Goal: Transaction & Acquisition: Obtain resource

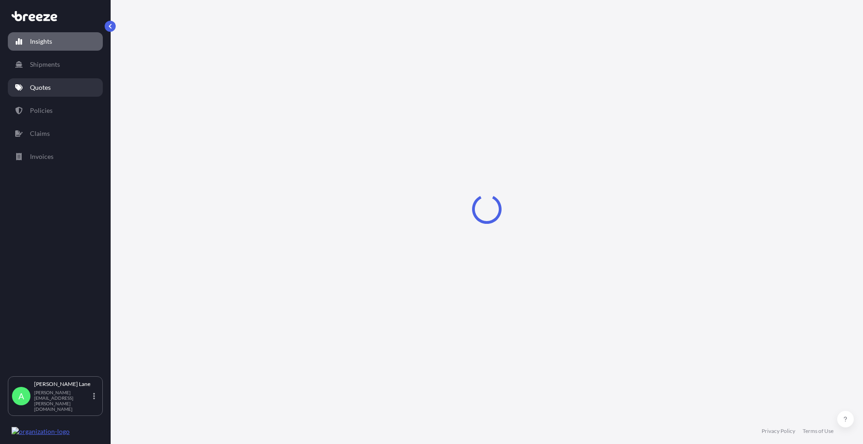
click at [51, 90] on link "Quotes" at bounding box center [55, 87] width 95 height 18
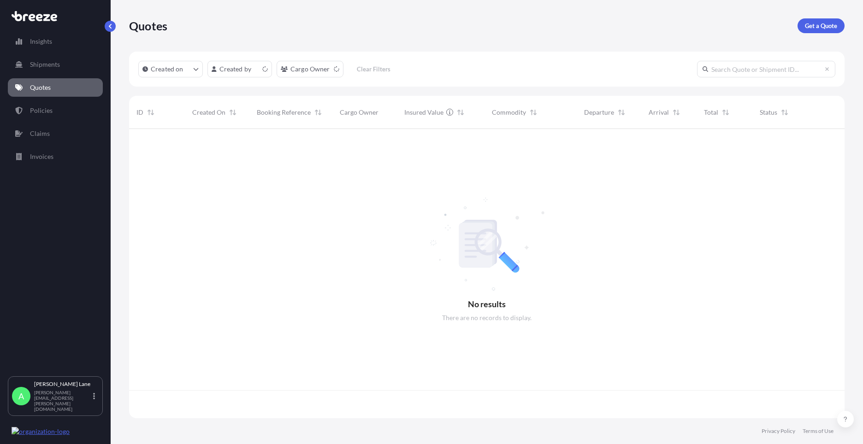
scroll to position [288, 709]
click at [816, 23] on p "Get a Quote" at bounding box center [821, 25] width 32 height 9
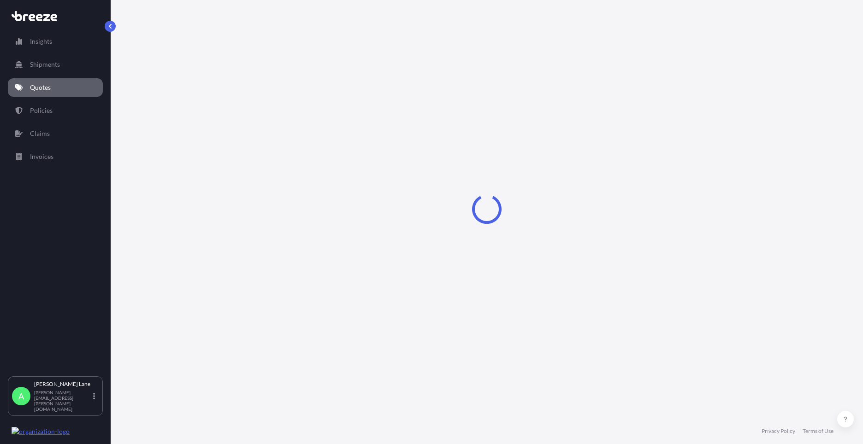
select select "Road"
select select "1"
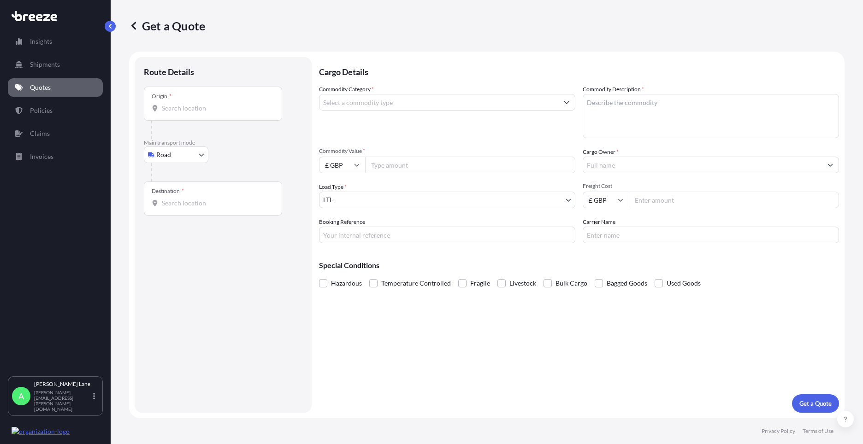
click at [176, 153] on body "Insights Shipments Quotes Policies Claims Invoices A [PERSON_NAME] [PERSON_NAME…" at bounding box center [431, 222] width 863 height 444
click at [177, 194] on div "Air" at bounding box center [176, 195] width 57 height 17
select select "Air"
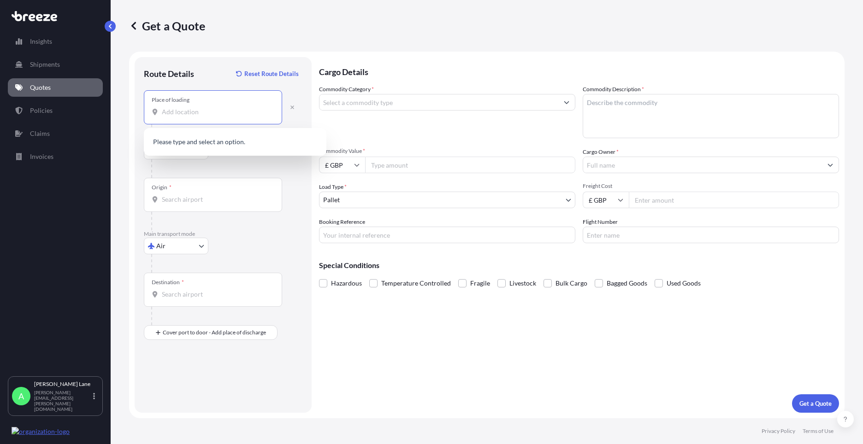
paste input "CM23 5RG"
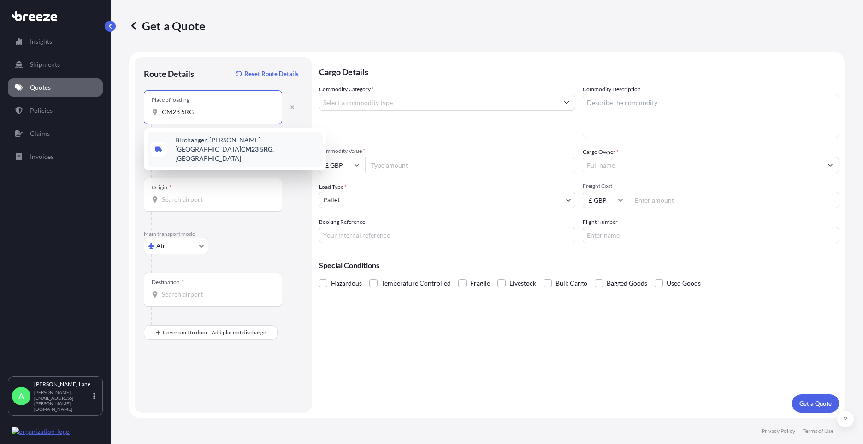
click at [224, 141] on span "Birchanger, [PERSON_NAME] Stortford CM23 5RG , [GEOGRAPHIC_DATA]" at bounding box center [247, 150] width 144 height 28
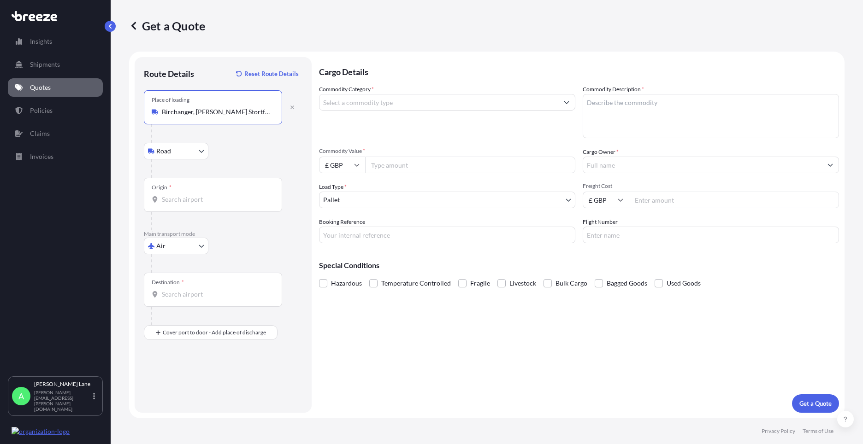
type input "Birchanger, [PERSON_NAME] Stortford CM23 5RG, [GEOGRAPHIC_DATA]"
click at [222, 194] on div "Origin *" at bounding box center [213, 195] width 138 height 34
click at [222, 195] on input "Origin *" at bounding box center [216, 199] width 109 height 9
drag, startPoint x: 221, startPoint y: 205, endPoint x: 142, endPoint y: 202, distance: 79.4
click at [142, 202] on div "Route Details Reset Route Details Place of loading [GEOGRAPHIC_DATA], [PERSON_N…" at bounding box center [223, 235] width 177 height 356
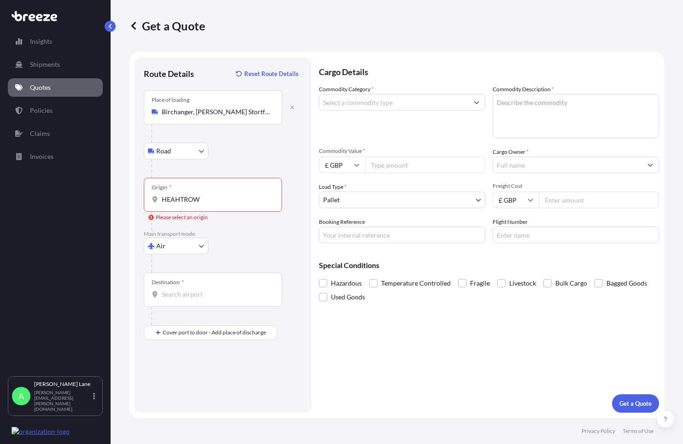
click at [224, 203] on input "HEAHTROW" at bounding box center [216, 199] width 109 height 9
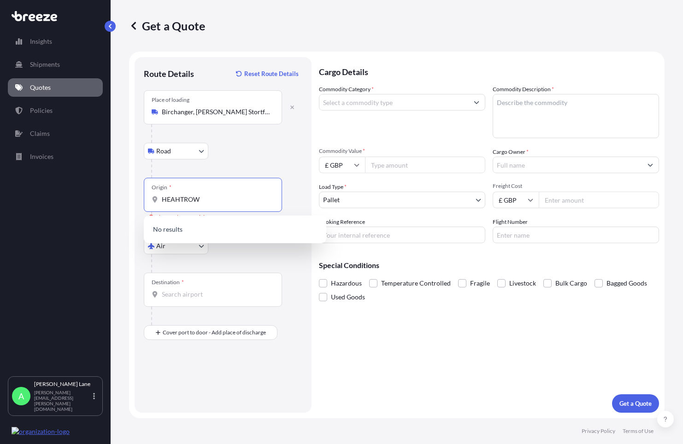
drag, startPoint x: 224, startPoint y: 201, endPoint x: 168, endPoint y: 202, distance: 55.8
click at [168, 202] on input "HEAHTROW" at bounding box center [216, 199] width 109 height 9
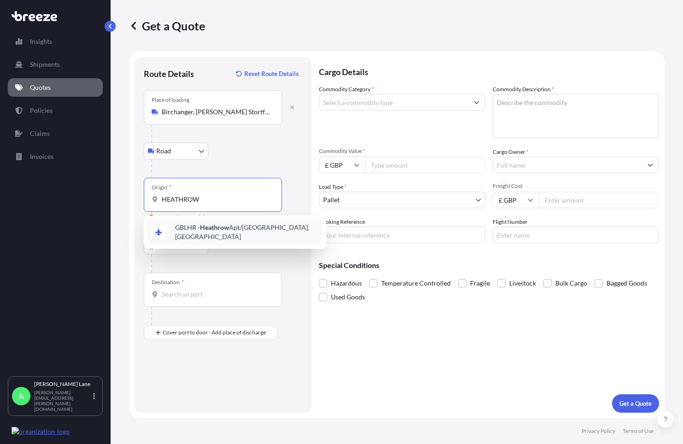
click at [194, 232] on span "GBLHR - Heathrow Apt/[GEOGRAPHIC_DATA], [GEOGRAPHIC_DATA]" at bounding box center [247, 232] width 144 height 18
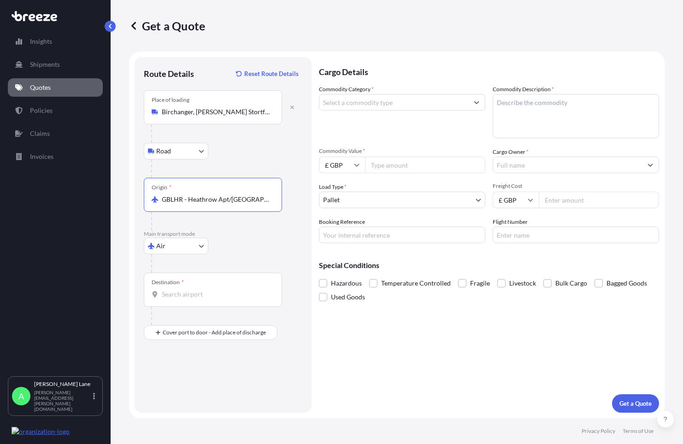
type input "GBLHR - Heathrow Apt/[GEOGRAPHIC_DATA], [GEOGRAPHIC_DATA]"
click at [195, 299] on input "Destination *" at bounding box center [216, 294] width 109 height 9
type input "TWTPE - [GEOGRAPHIC_DATA], [GEOGRAPHIC_DATA]"
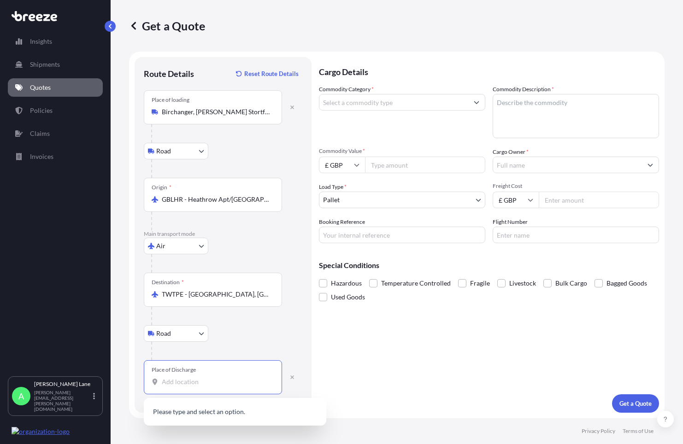
paste input "[PERSON_NAME]"
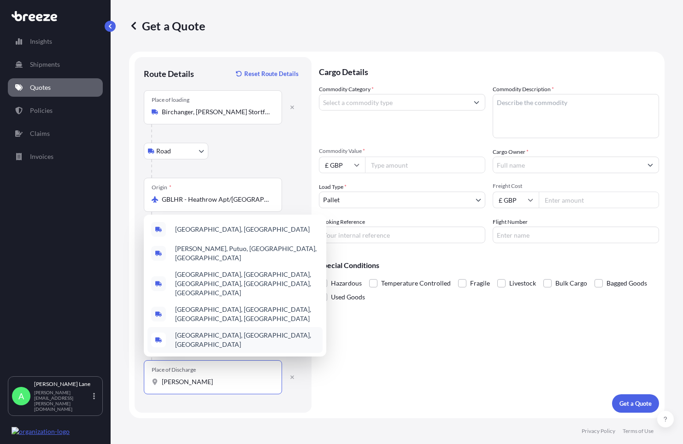
drag, startPoint x: 213, startPoint y: 384, endPoint x: 140, endPoint y: 385, distance: 73.3
click at [140, 385] on div "Route Details Reset Route Details Place of loading [GEOGRAPHIC_DATA], [PERSON_N…" at bounding box center [223, 235] width 177 height 356
paste input "KU [PERSON_NAME]"
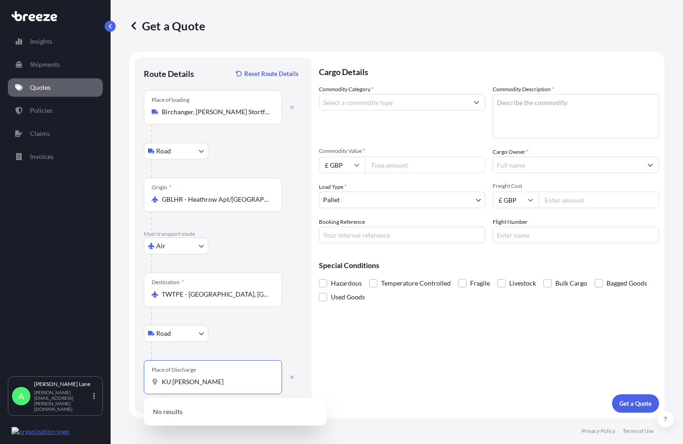
drag, startPoint x: 231, startPoint y: 379, endPoint x: 151, endPoint y: 378, distance: 80.2
click at [151, 378] on div "Place of Discharge KU [PERSON_NAME]" at bounding box center [213, 378] width 138 height 34
paste input "[STREET_ADDRESS][PERSON_NAME]"
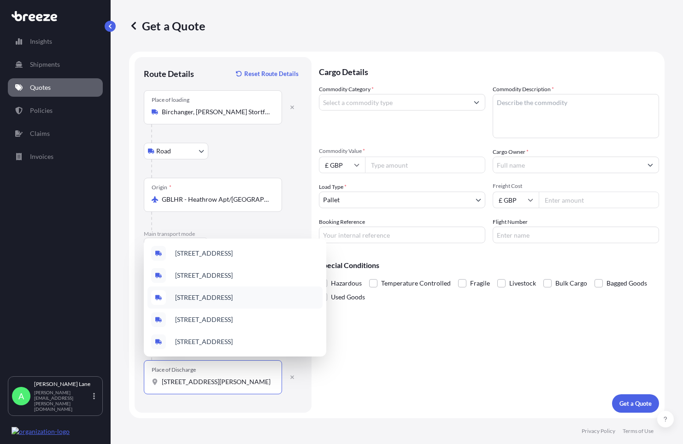
click at [211, 293] on span "[STREET_ADDRESS]" at bounding box center [204, 297] width 58 height 9
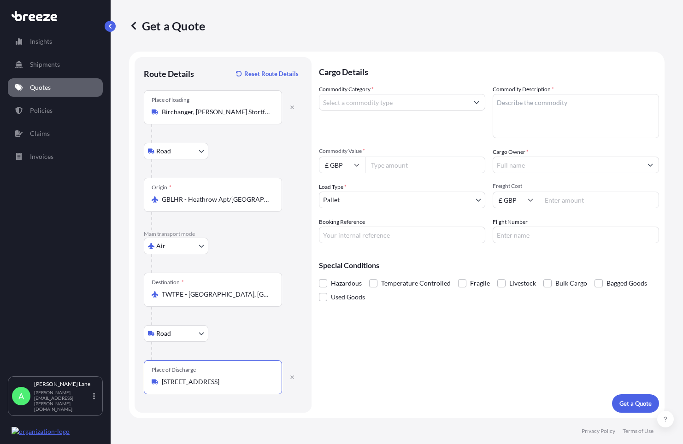
type input "[STREET_ADDRESS]"
click at [370, 104] on input "Commodity Category *" at bounding box center [393, 102] width 149 height 17
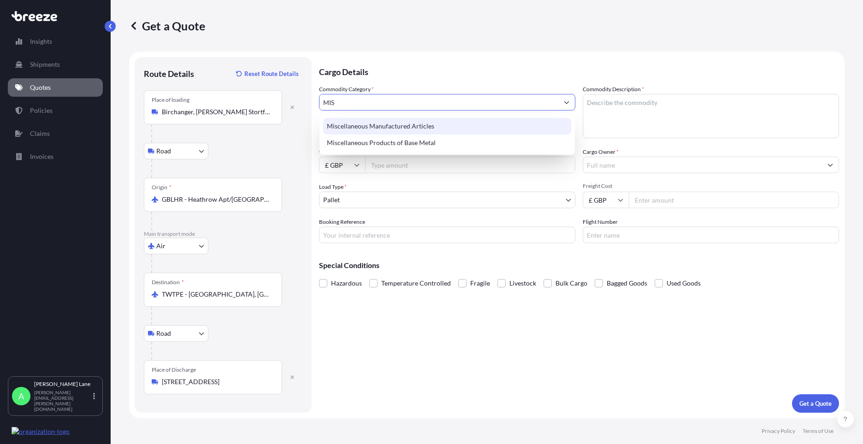
click at [431, 126] on div "Miscellaneous Manufactured Articles" at bounding box center [447, 126] width 248 height 17
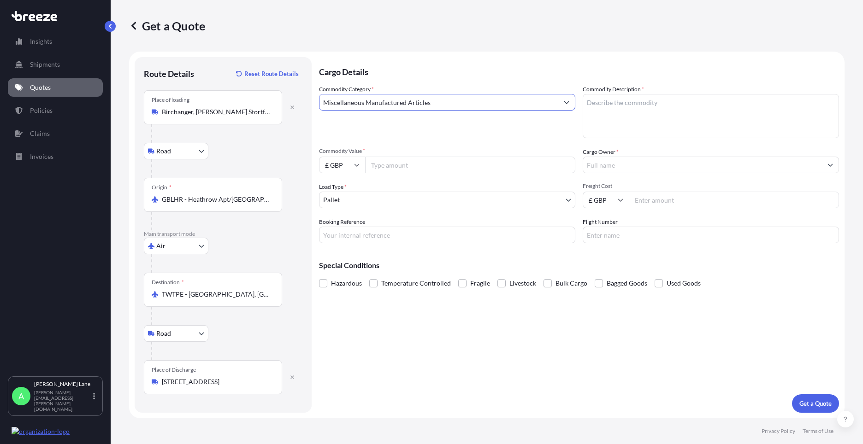
type input "Miscellaneous Manufactured Articles"
click at [419, 163] on input "Commodity Value *" at bounding box center [470, 165] width 210 height 17
type input "5000"
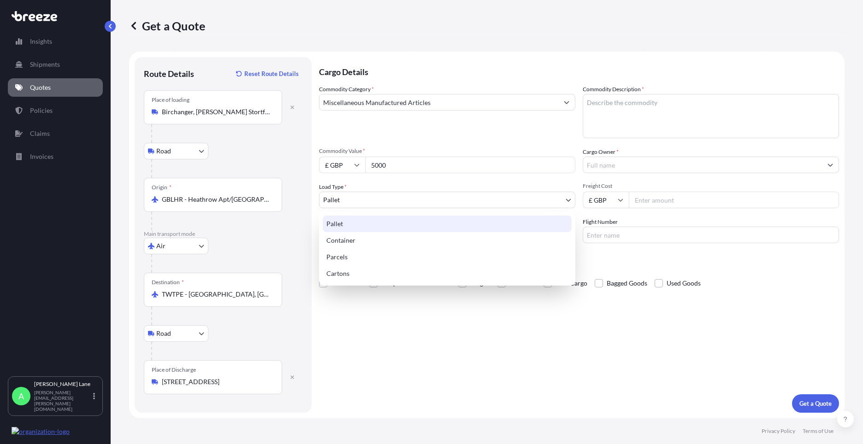
click at [348, 192] on body "2 options available. Insights Shipments Quotes Policies Claims Invoices A [PERS…" at bounding box center [431, 222] width 863 height 444
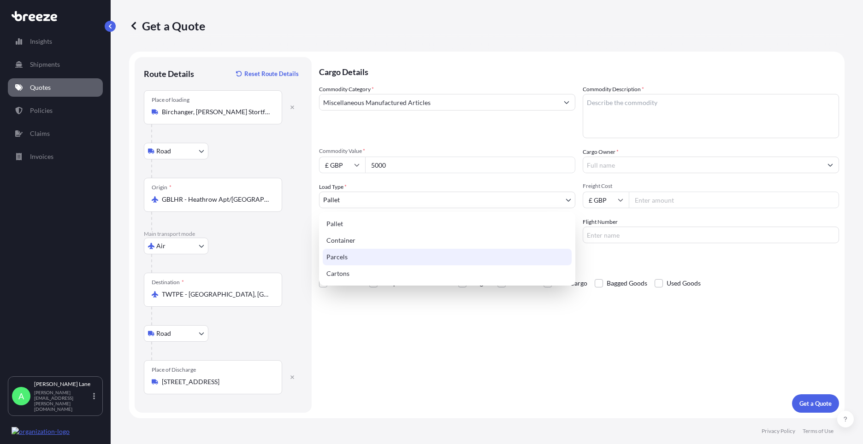
click at [346, 255] on div "Parcels" at bounding box center [447, 257] width 249 height 17
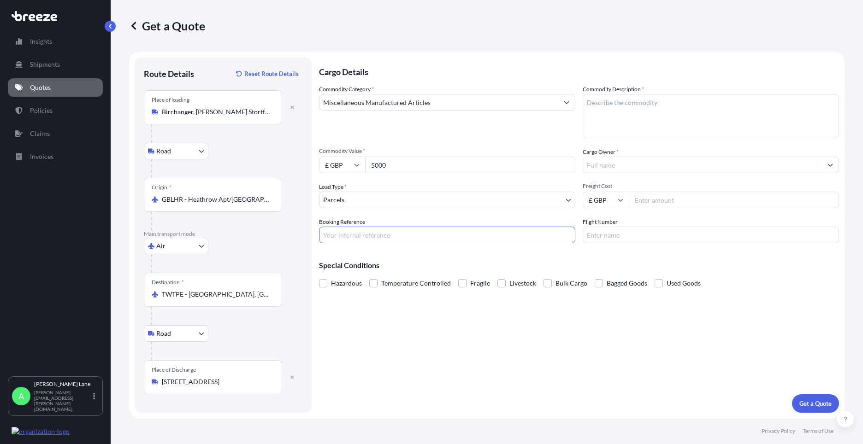
drag, startPoint x: 380, startPoint y: 235, endPoint x: 380, endPoint y: 240, distance: 5.1
click at [380, 235] on input "Booking Reference" at bounding box center [447, 235] width 256 height 17
paste input "1888575"
type input "1888575"
click at [607, 124] on textarea "Commodity Description *" at bounding box center [711, 116] width 256 height 44
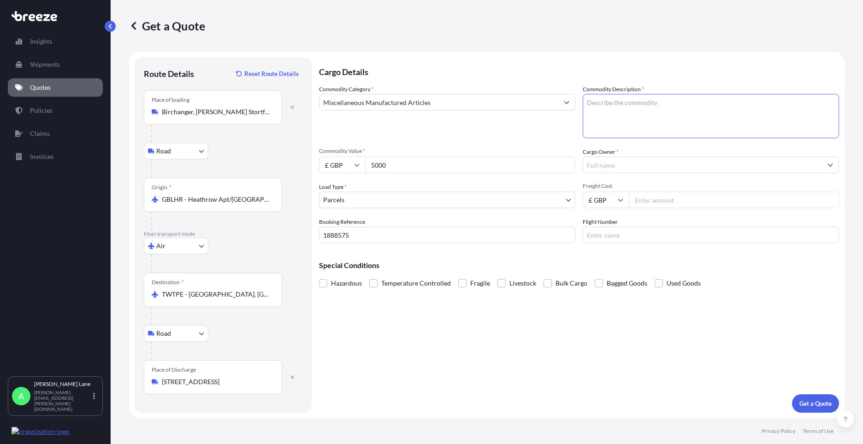
paste textarea "CABLE PLUGS"
type textarea "CABLE PLUGS"
click at [640, 168] on input "Cargo Owner *" at bounding box center [702, 165] width 239 height 17
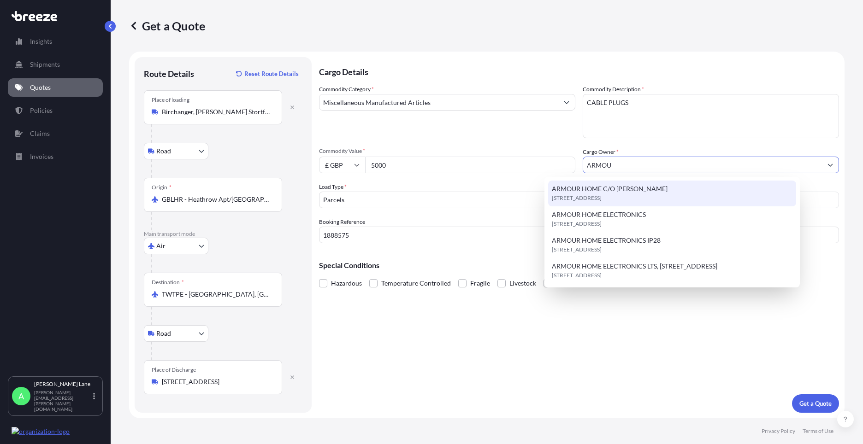
click at [602, 195] on span "[STREET_ADDRESS]" at bounding box center [577, 198] width 50 height 9
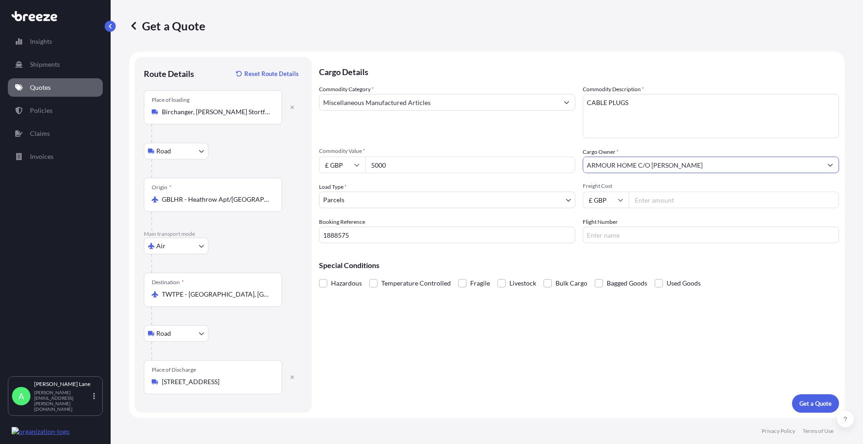
type input "ARMOUR HOME C/O [PERSON_NAME]"
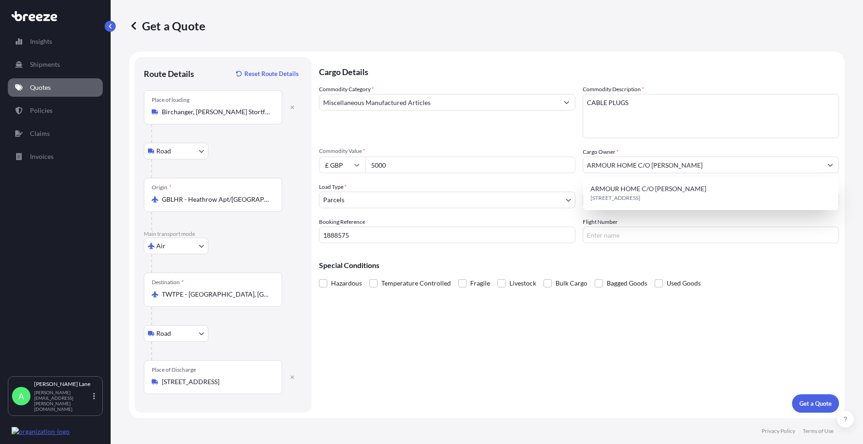
drag, startPoint x: 709, startPoint y: 381, endPoint x: 708, endPoint y: 368, distance: 12.9
click at [709, 377] on div "Cargo Details Commodity Category * Miscellaneous Manufactured Articles Commodit…" at bounding box center [579, 235] width 520 height 356
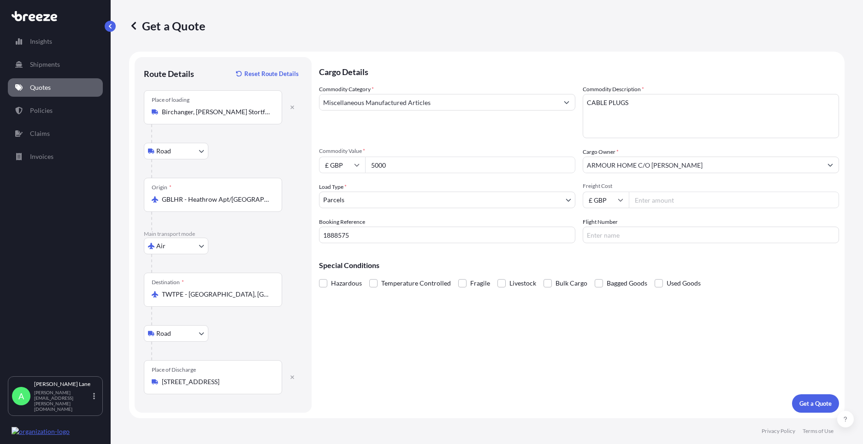
click at [655, 202] on input "Freight Cost" at bounding box center [734, 200] width 210 height 17
type input "209.51"
click at [630, 231] on input "Flight Number" at bounding box center [711, 235] width 256 height 17
type input "UPS"
click at [529, 357] on div "Cargo Details Commodity Category * Miscellaneous Manufactured Articles Commodit…" at bounding box center [579, 235] width 520 height 356
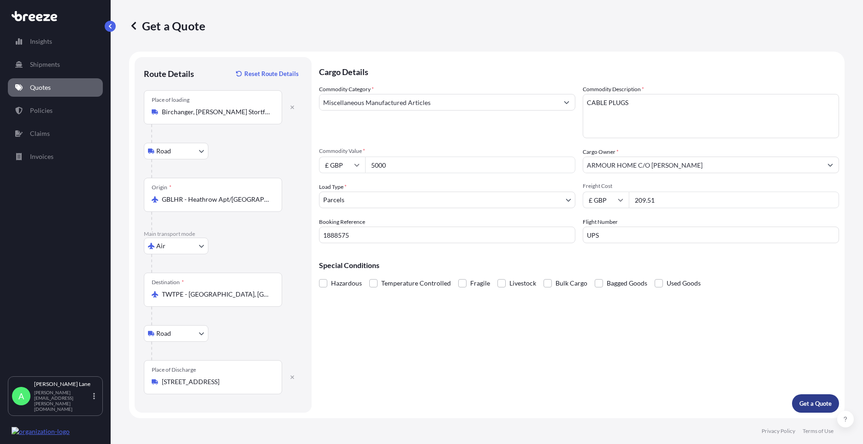
click at [821, 403] on p "Get a Quote" at bounding box center [815, 403] width 32 height 9
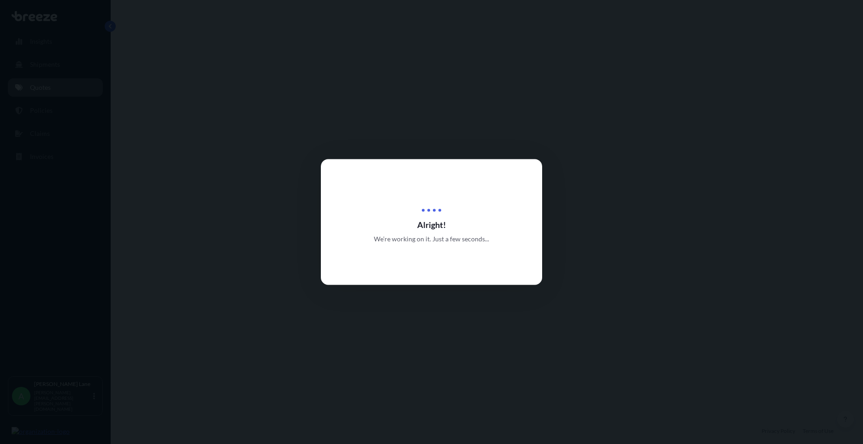
select select "Road"
select select "Air"
select select "Road"
select select "3"
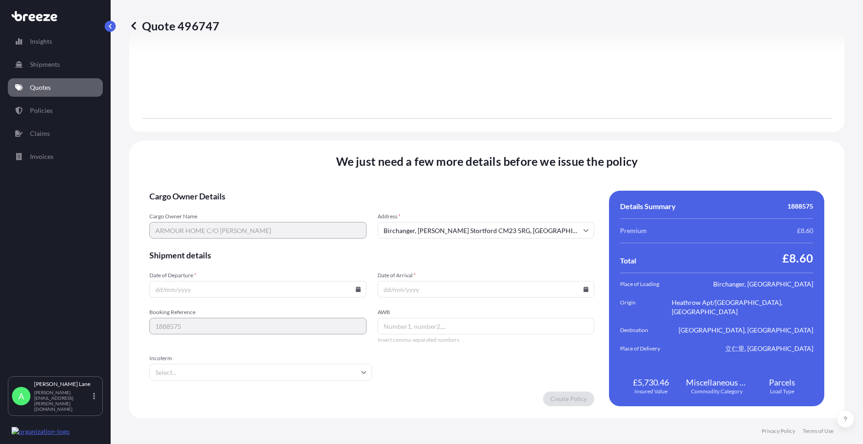
scroll to position [1172, 0]
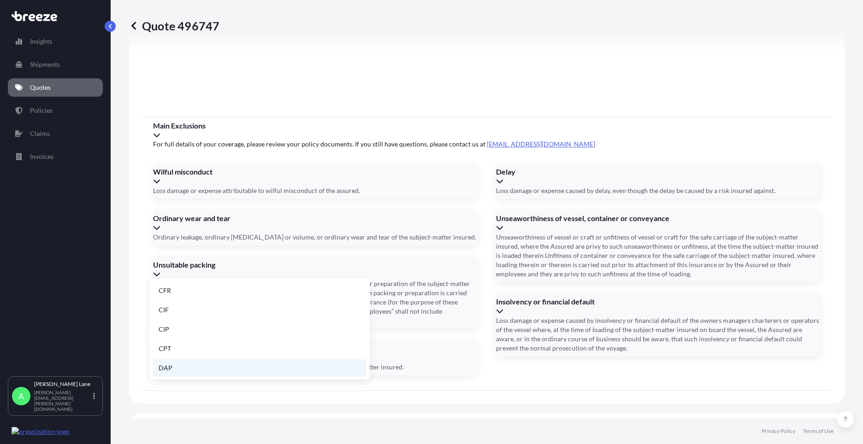
click at [263, 366] on li "DAP" at bounding box center [259, 369] width 213 height 18
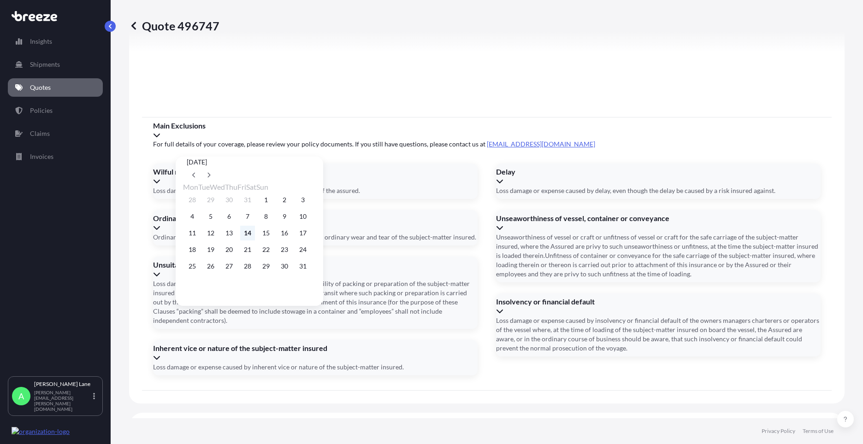
click at [250, 236] on button "14" at bounding box center [247, 233] width 15 height 15
type input "[DATE]"
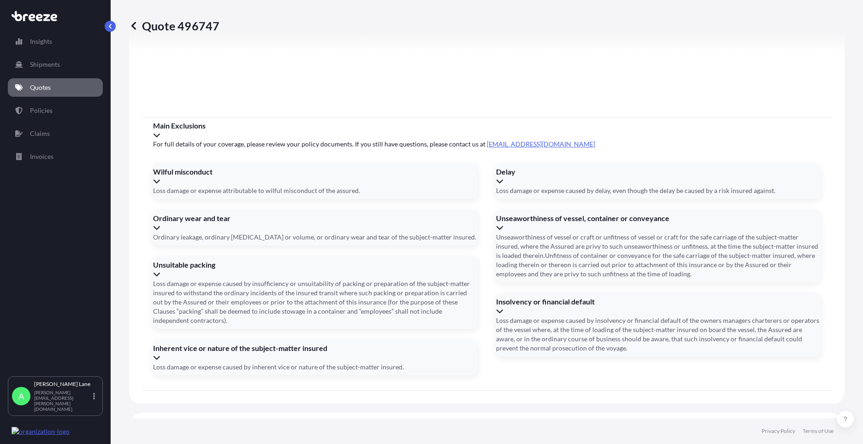
paste input "1ZW074F30407049205"
type input "1ZW074F30407049205"
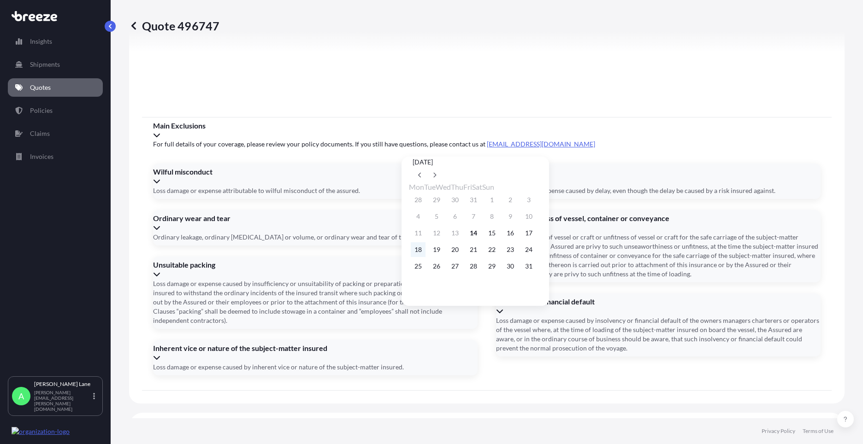
click at [418, 254] on button "18" at bounding box center [418, 249] width 15 height 15
type input "[DATE]"
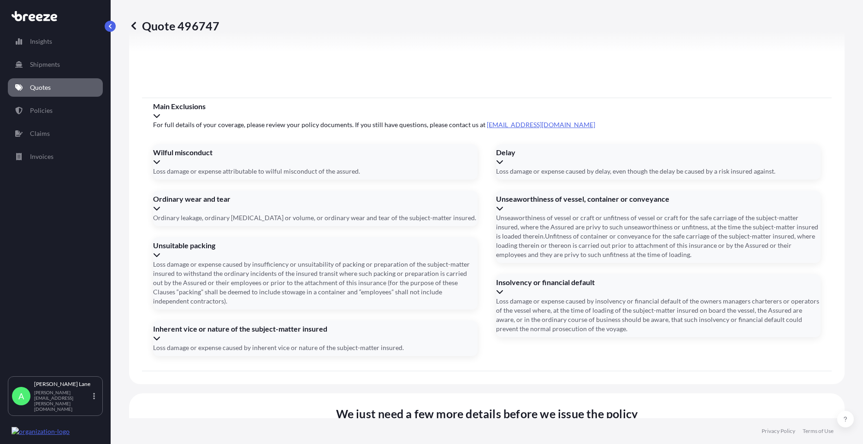
scroll to position [1201, 0]
